Goal: Entertainment & Leisure: Consume media (video, audio)

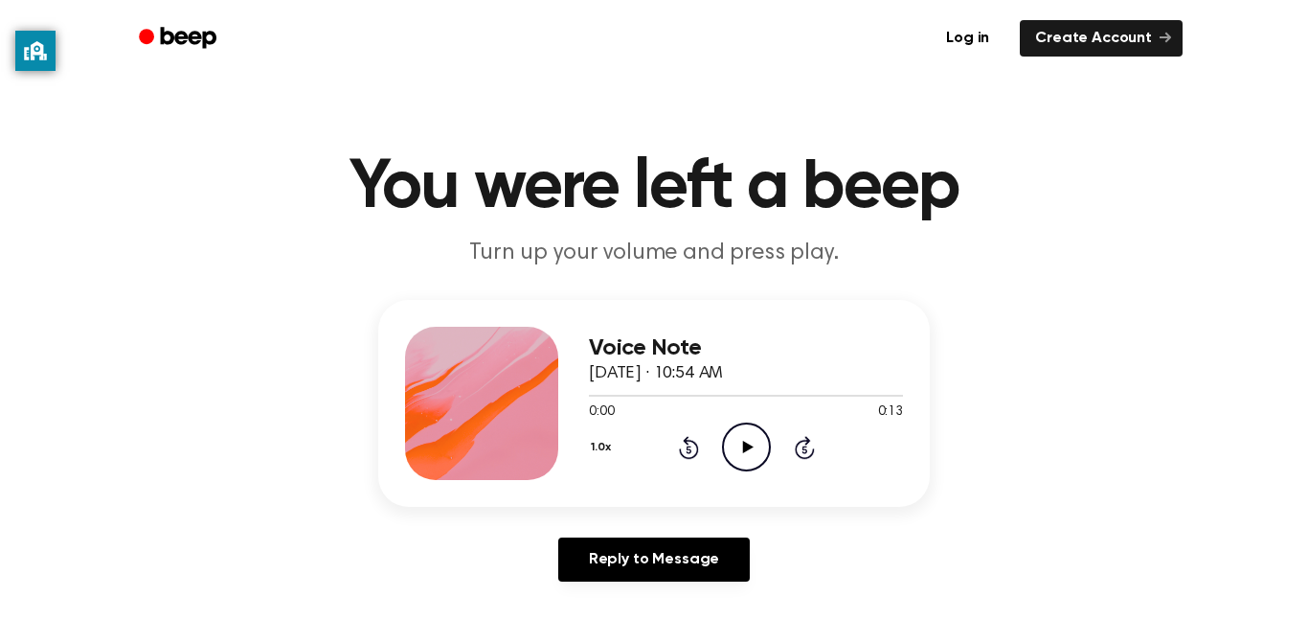
click at [747, 452] on icon "Play Audio" at bounding box center [746, 446] width 49 height 49
click at [747, 452] on icon at bounding box center [746, 447] width 9 height 12
click at [591, 389] on div at bounding box center [746, 394] width 314 height 15
click at [736, 437] on icon "Play Audio" at bounding box center [746, 446] width 49 height 49
click at [593, 398] on div at bounding box center [746, 394] width 314 height 15
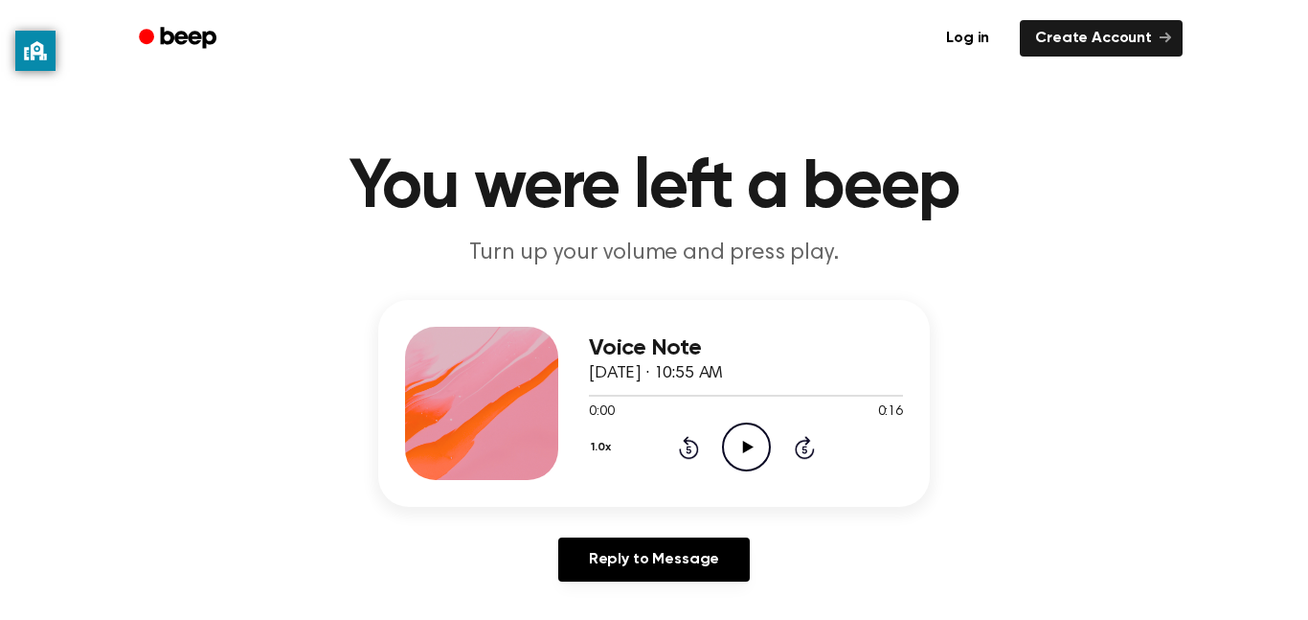
click at [736, 450] on icon "Play Audio" at bounding box center [746, 446] width 49 height 49
click at [737, 451] on icon "Play Audio" at bounding box center [746, 446] width 49 height 49
click at [744, 451] on icon at bounding box center [747, 447] width 11 height 12
click at [753, 438] on icon "Play Audio" at bounding box center [746, 446] width 49 height 49
click at [756, 447] on icon "Play Audio" at bounding box center [746, 446] width 49 height 49
